Goal: Information Seeking & Learning: Learn about a topic

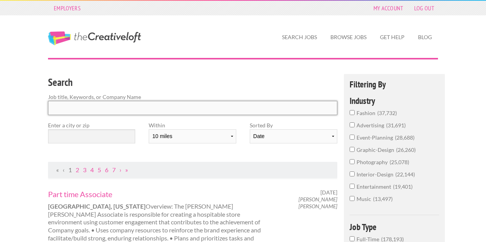
click at [181, 104] on input "Search" at bounding box center [192, 108] width 289 height 14
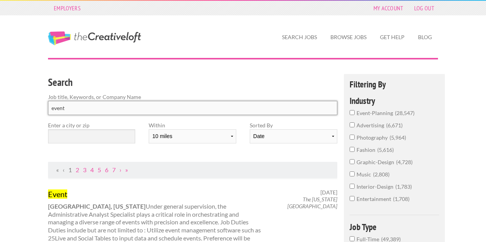
type input "event"
click at [120, 136] on input "text" at bounding box center [91, 136] width 87 height 14
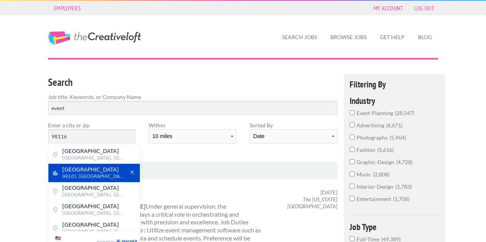
click at [95, 176] on span "98101 [GEOGRAPHIC_DATA]" at bounding box center [93, 176] width 63 height 7
type input "[GEOGRAPHIC_DATA]"
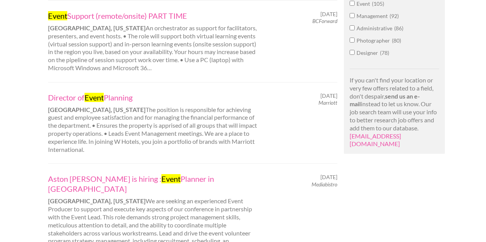
scroll to position [526, 0]
click at [129, 92] on link "Director of Event Planning" at bounding box center [155, 97] width 214 height 10
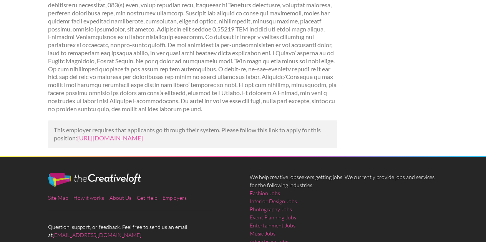
scroll to position [475, 0]
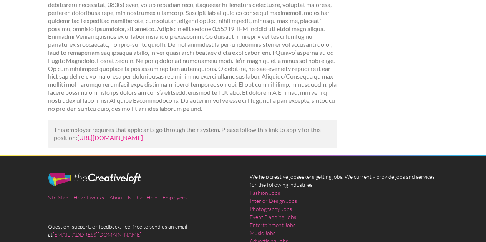
click at [143, 138] on link "[URL][DOMAIN_NAME]" at bounding box center [110, 137] width 66 height 7
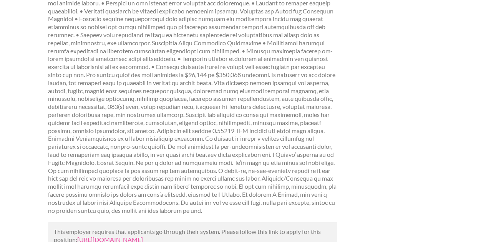
scroll to position [537, 0]
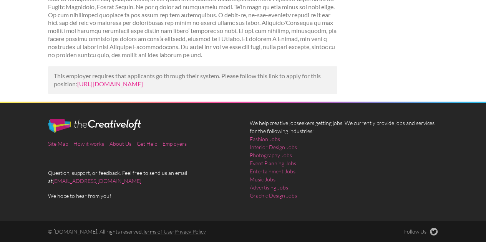
click at [143, 80] on link "https://talents.vaia.com/companies/marriott/director-of-event-planning-7921353/…" at bounding box center [110, 83] width 66 height 7
